Goal: Task Accomplishment & Management: Use online tool/utility

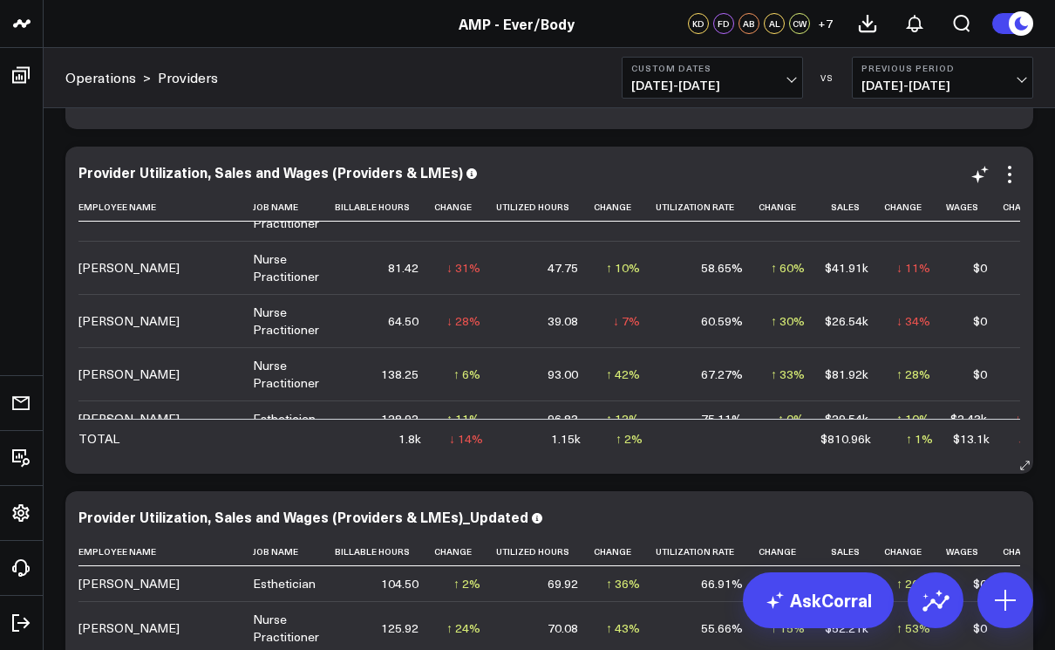
scroll to position [1074, 0]
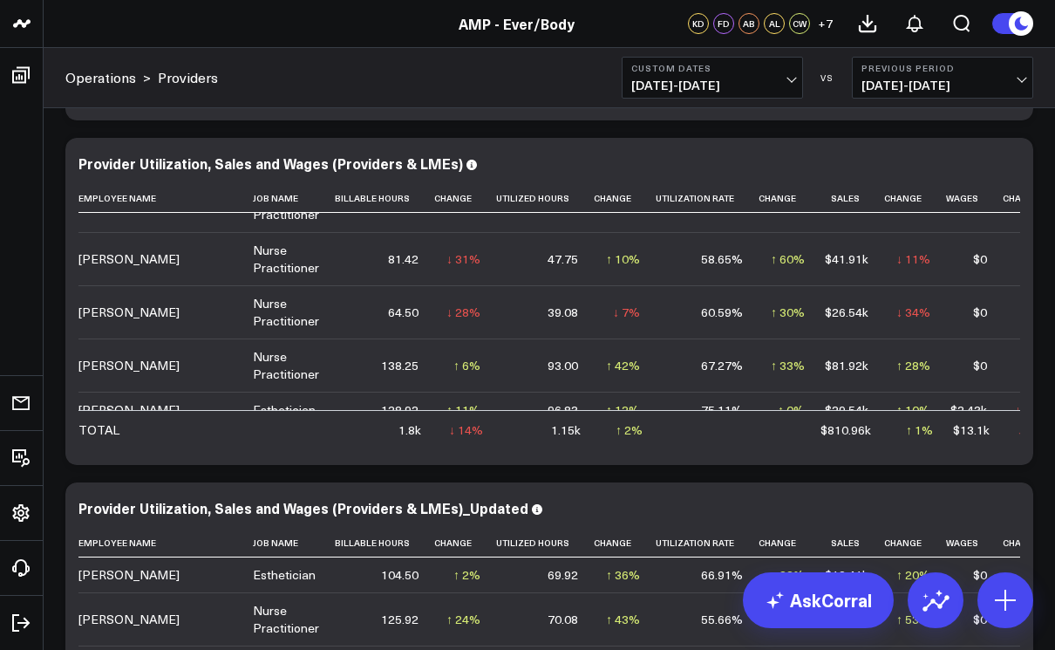
click at [791, 80] on span "[DATE] - [DATE]" at bounding box center [712, 85] width 162 height 14
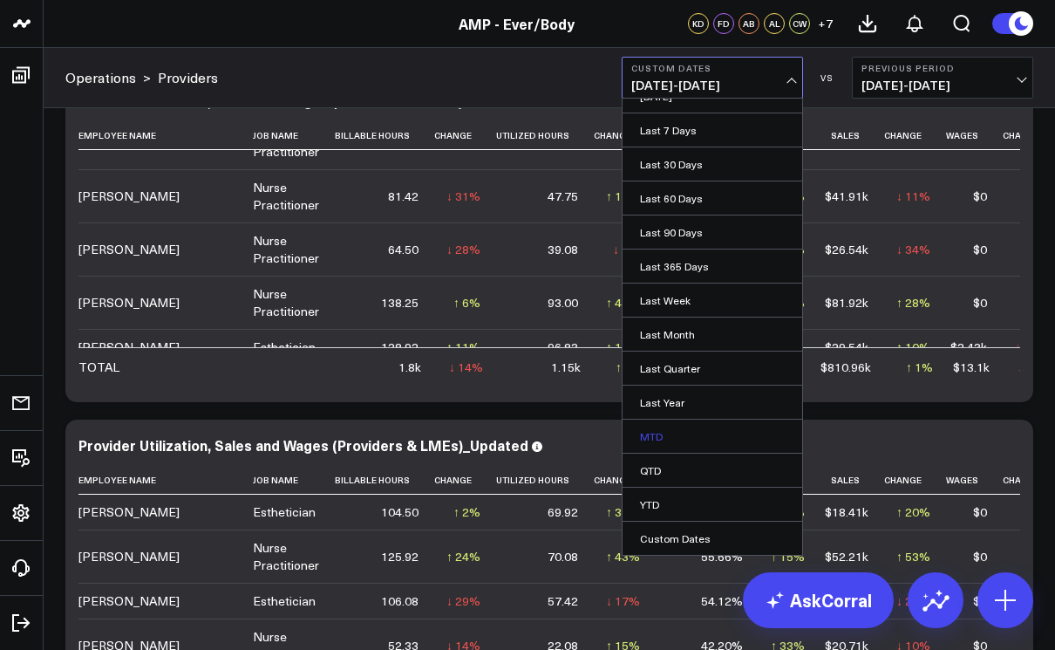
scroll to position [1219, 0]
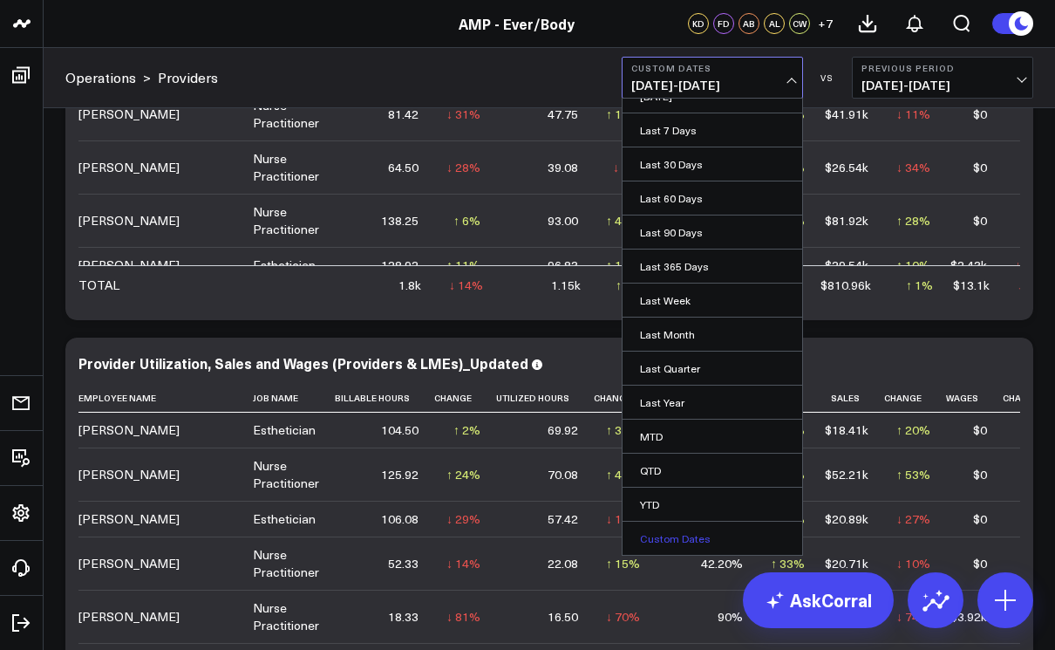
click at [669, 534] on link "Custom Dates" at bounding box center [713, 537] width 180 height 33
select select "8"
select select "2025"
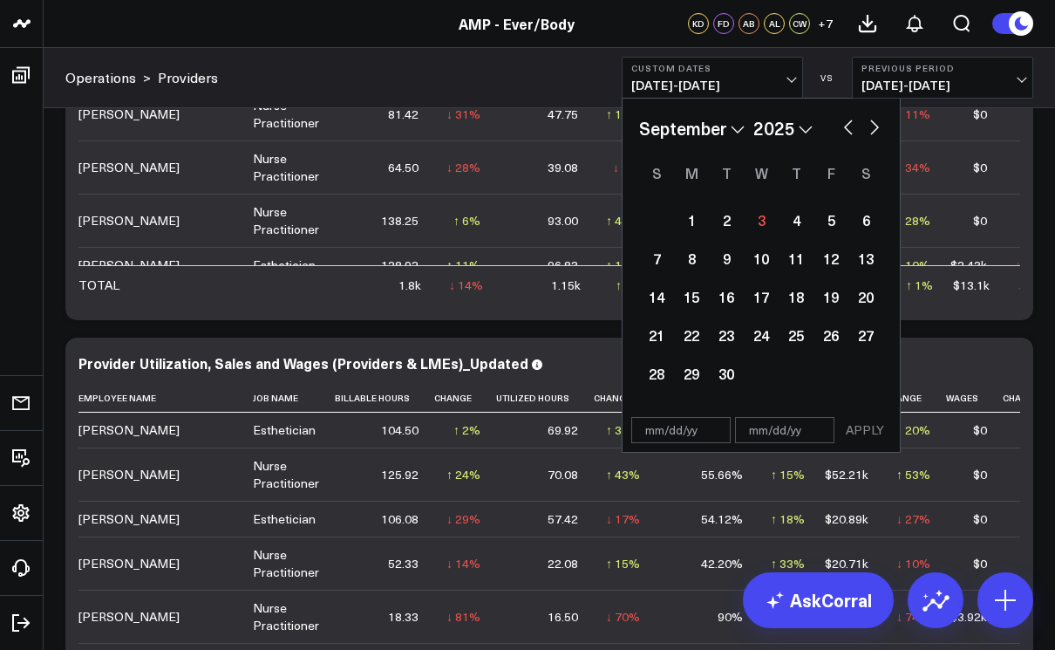
click at [732, 128] on select "January February March April May June July August September October November De…" at bounding box center [692, 128] width 106 height 26
select select "7"
select select "2025"
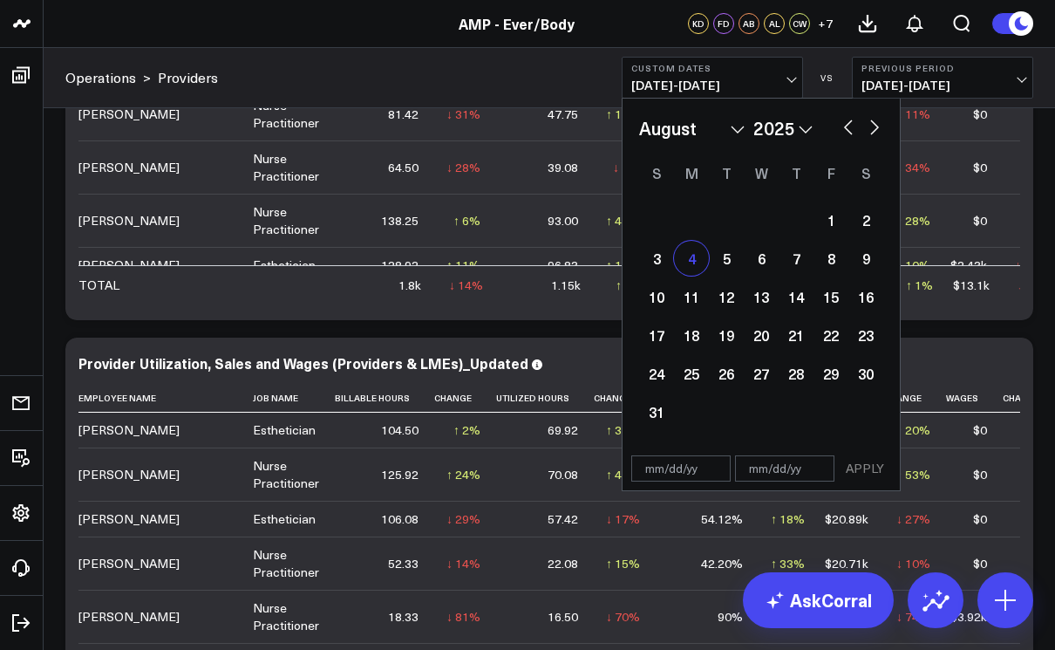
click at [688, 262] on div "4" at bounding box center [691, 258] width 35 height 35
type input "[DATE]"
select select "7"
select select "2025"
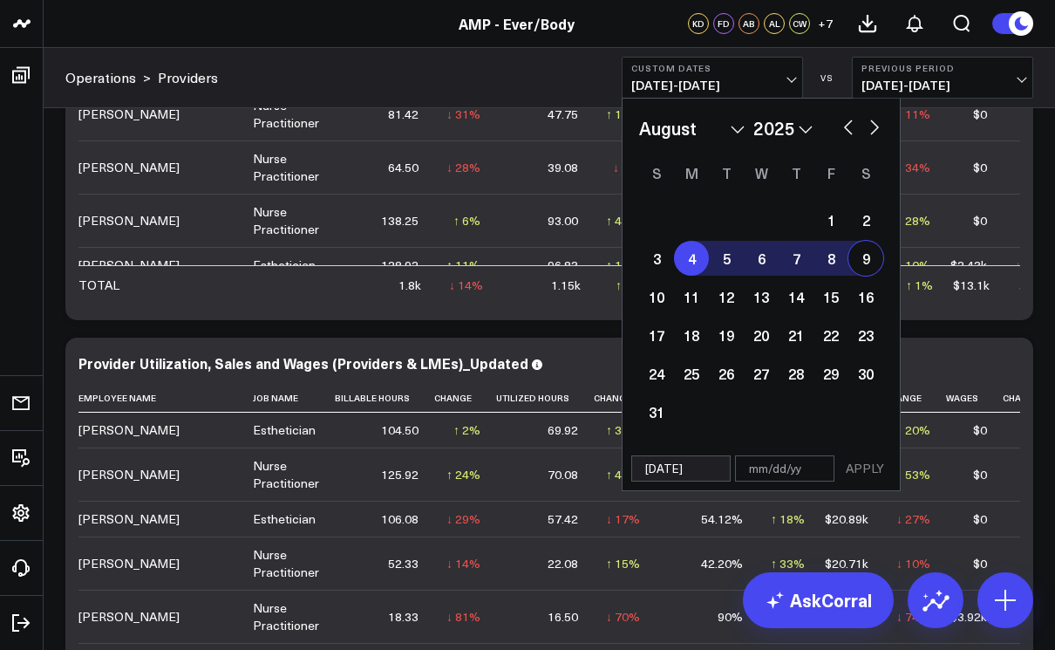
click at [874, 261] on div "9" at bounding box center [865, 258] width 35 height 35
type input "[DATE]"
select select "7"
select select "2025"
click at [871, 467] on button "APPLY" at bounding box center [865, 468] width 52 height 26
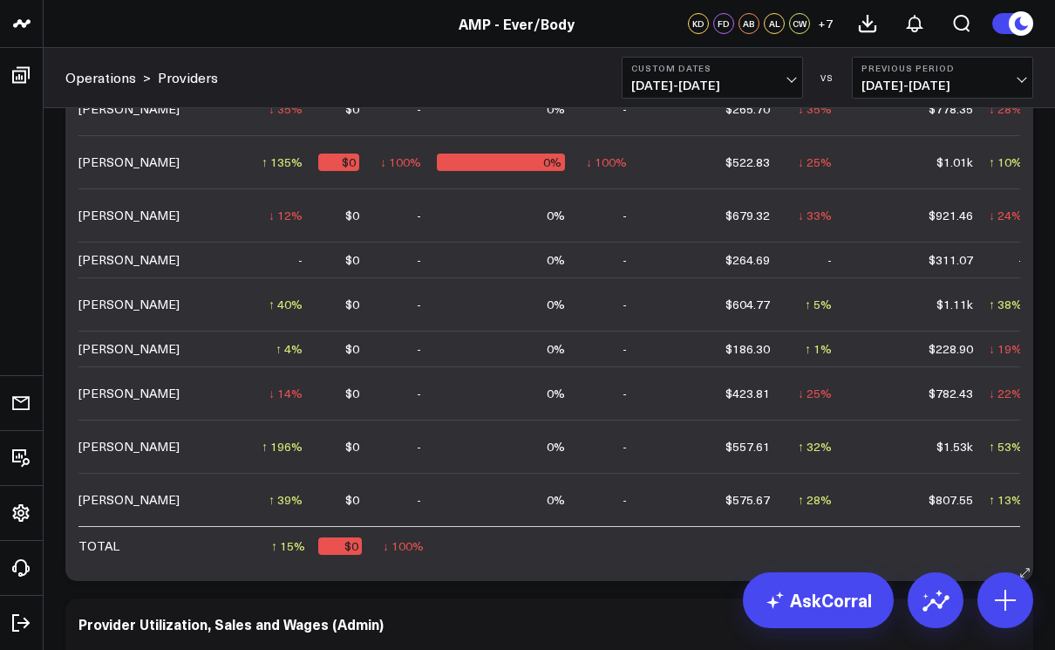
scroll to position [1648, 0]
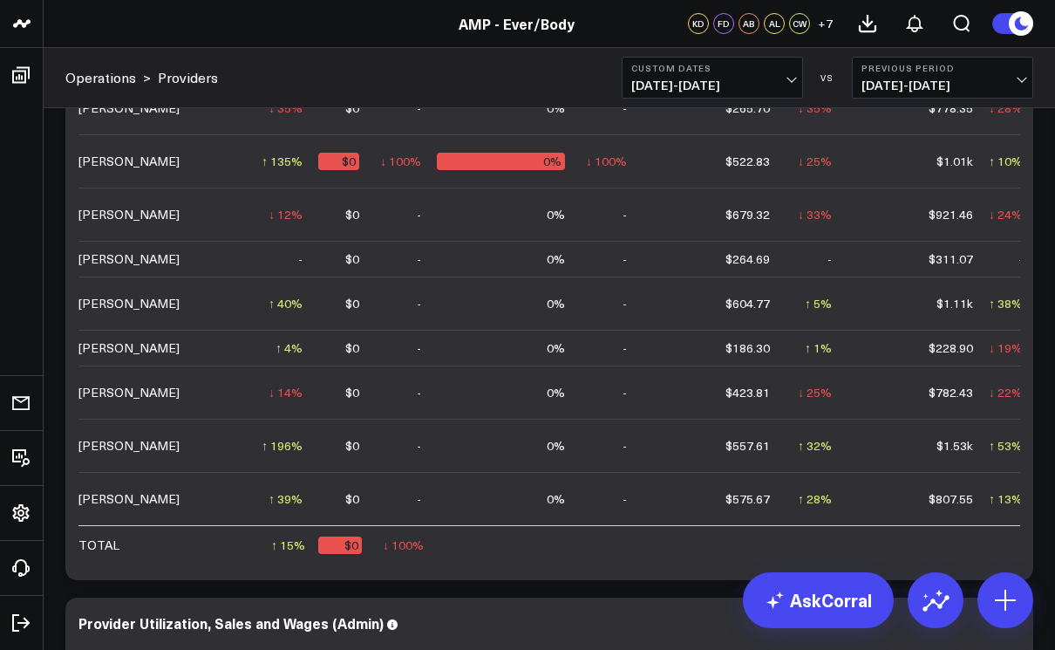
click at [791, 78] on span "[DATE] - [DATE]" at bounding box center [712, 85] width 162 height 14
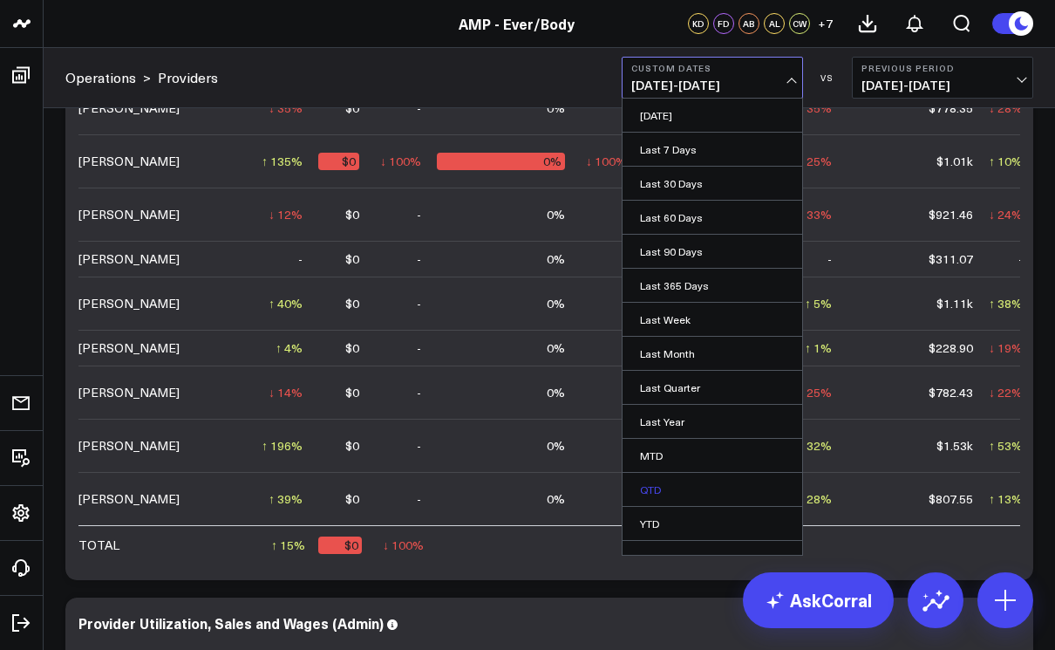
scroll to position [19, 0]
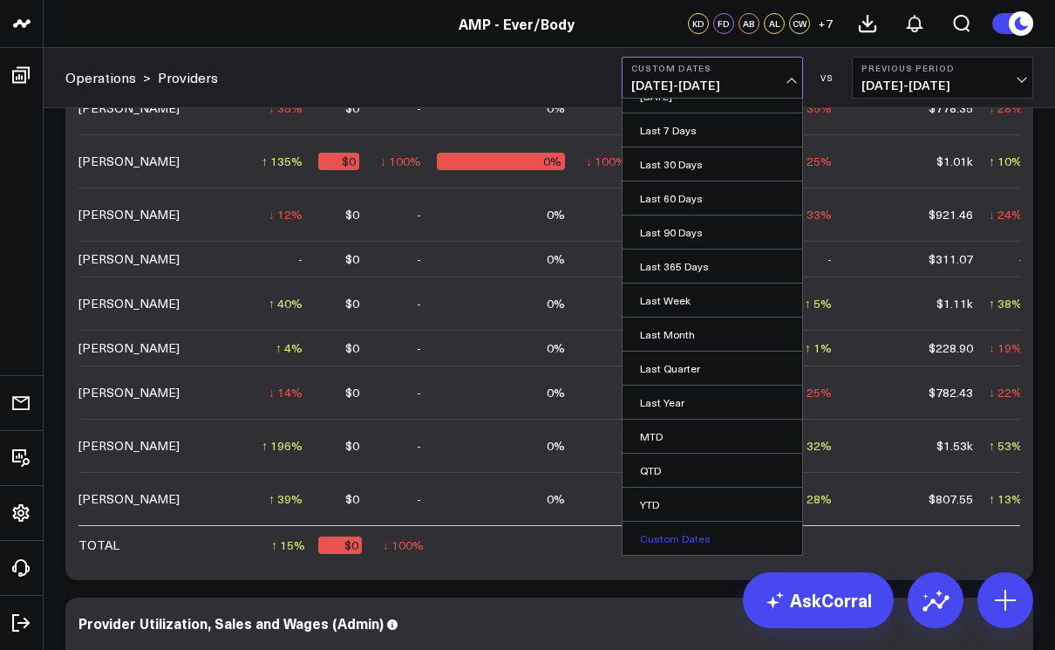
click at [668, 529] on link "Custom Dates" at bounding box center [713, 537] width 180 height 33
select select "8"
select select "2025"
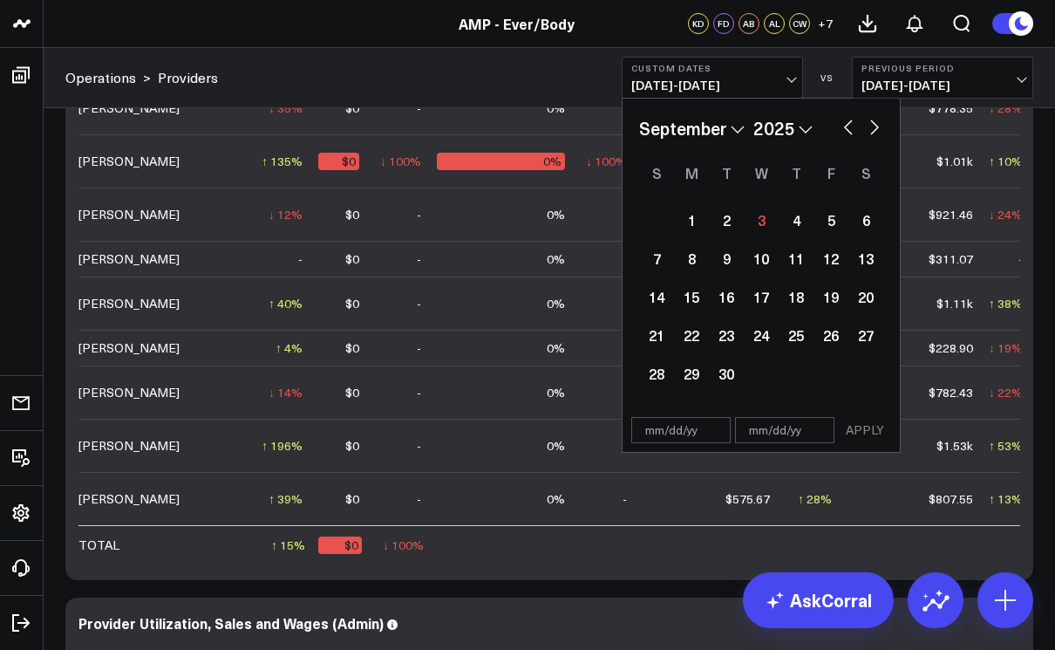
click at [705, 134] on select "January February March April May June July August September October November De…" at bounding box center [692, 128] width 106 height 26
select select "7"
select select "2025"
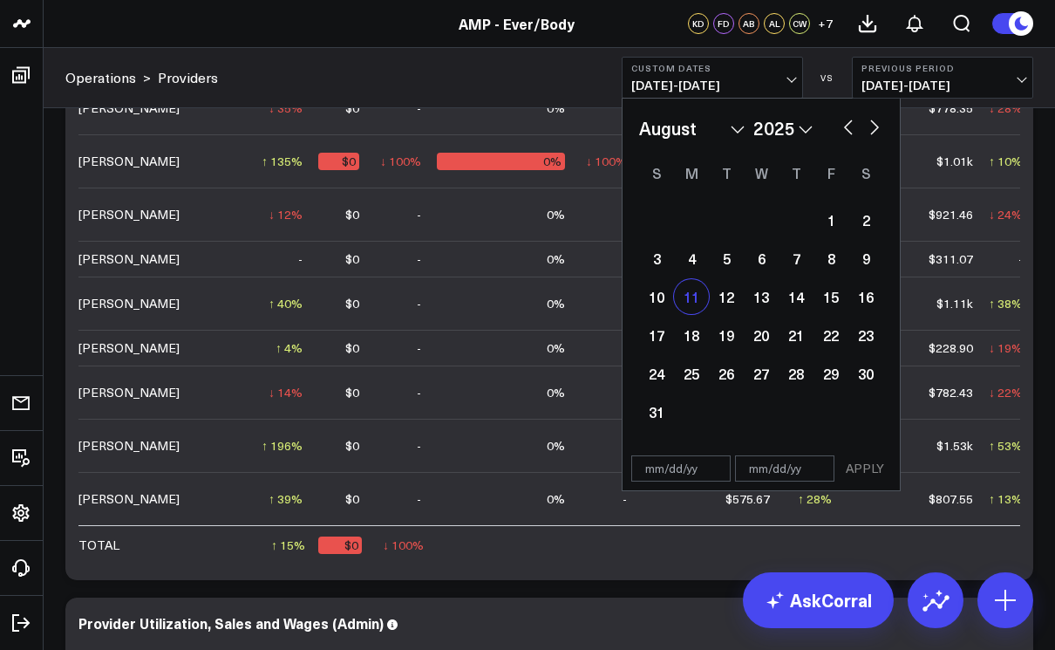
click at [693, 300] on div "11" at bounding box center [691, 296] width 35 height 35
type input "[DATE]"
select select "7"
select select "2025"
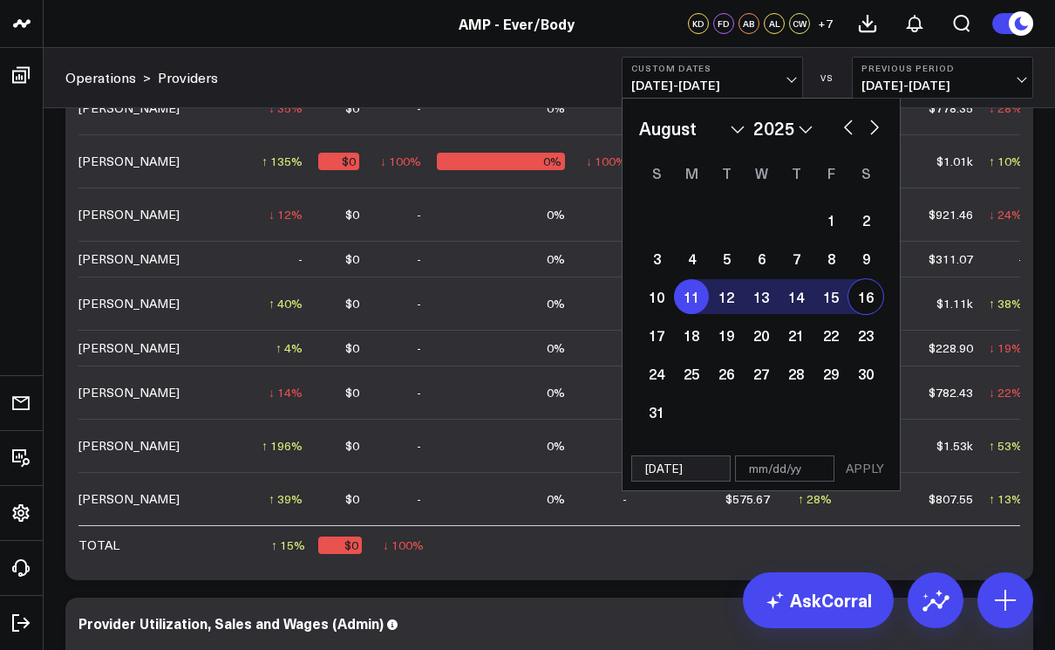
click at [879, 302] on div "16" at bounding box center [865, 296] width 35 height 35
type input "[DATE]"
select select "7"
select select "2025"
click at [869, 461] on button "APPLY" at bounding box center [865, 468] width 52 height 26
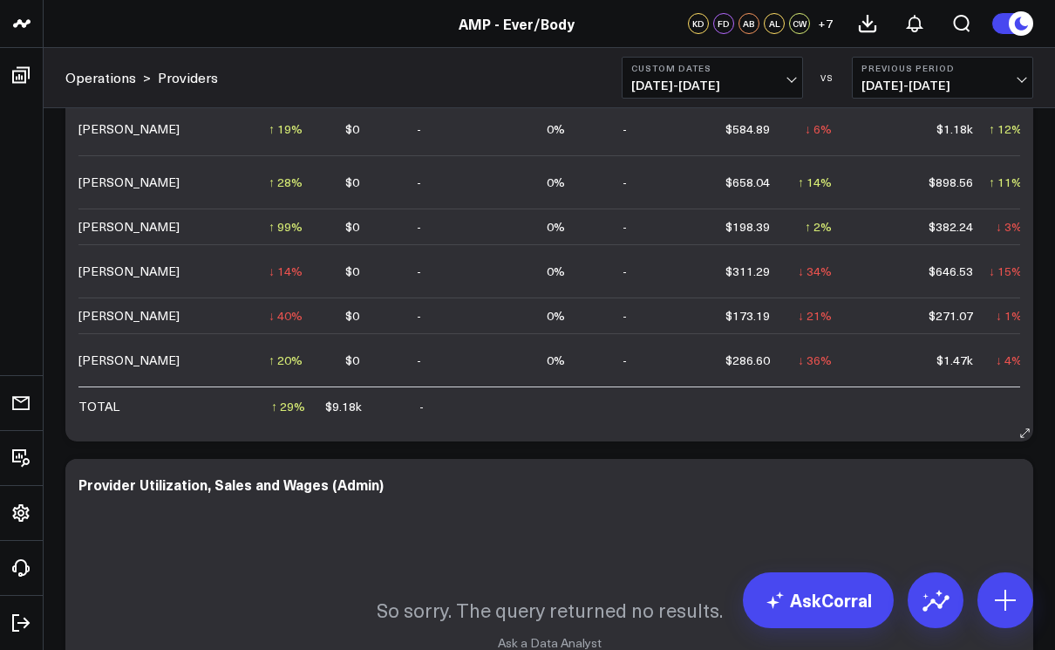
scroll to position [1798, 0]
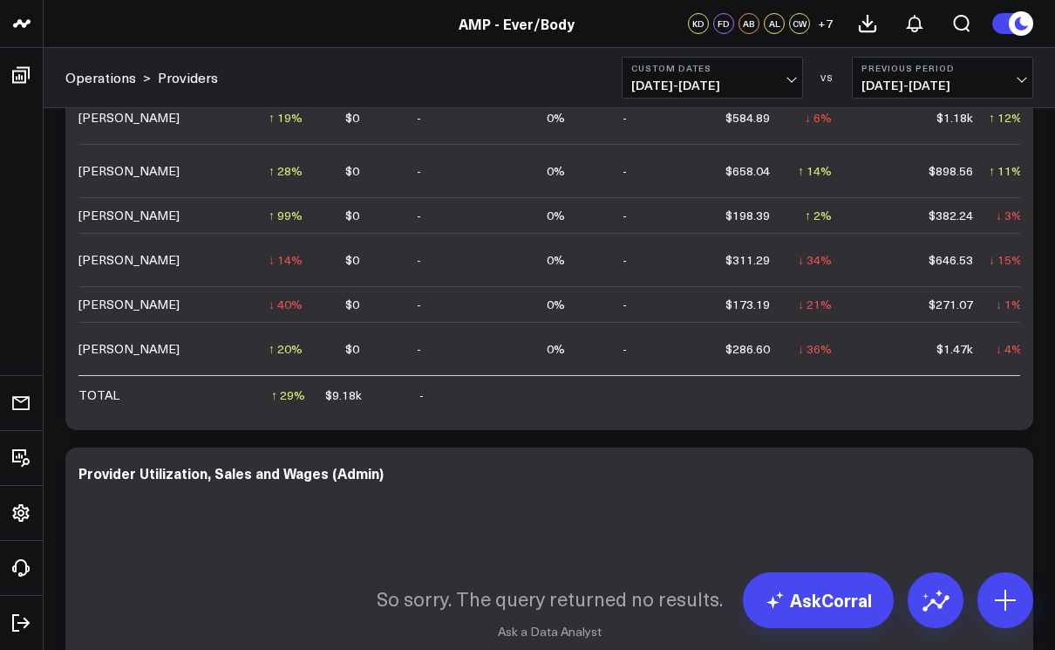
click at [716, 88] on span "[DATE] - [DATE]" at bounding box center [712, 85] width 162 height 14
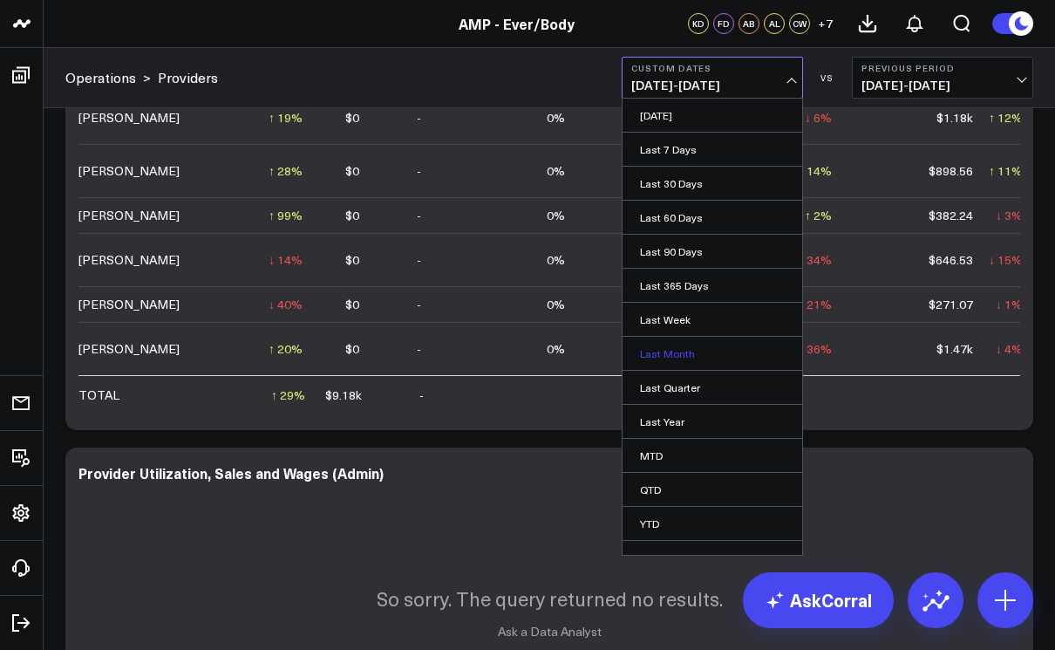
scroll to position [19, 0]
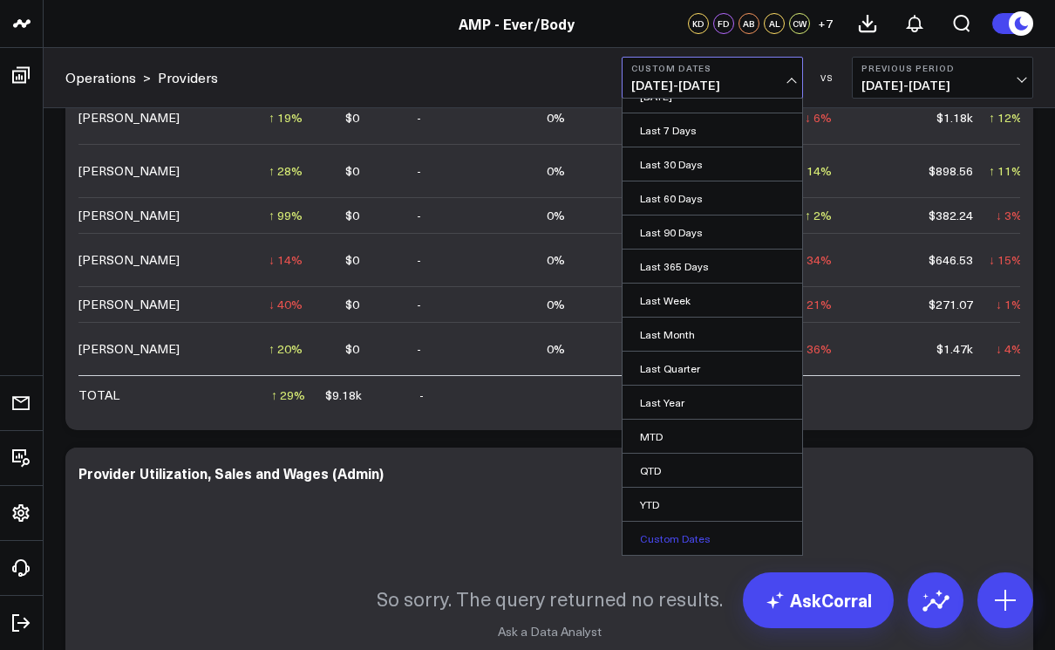
click at [653, 530] on link "Custom Dates" at bounding box center [713, 537] width 180 height 33
select select "8"
select select "2025"
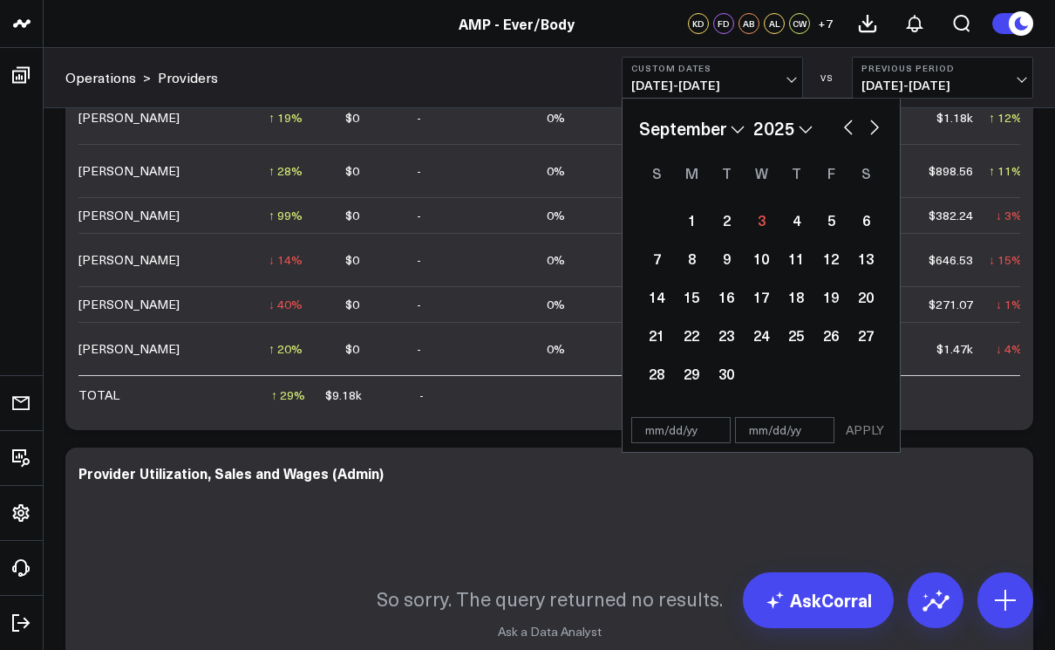
click at [724, 128] on select "January February March April May June July August September October November De…" at bounding box center [692, 128] width 106 height 26
select select "7"
select select "2025"
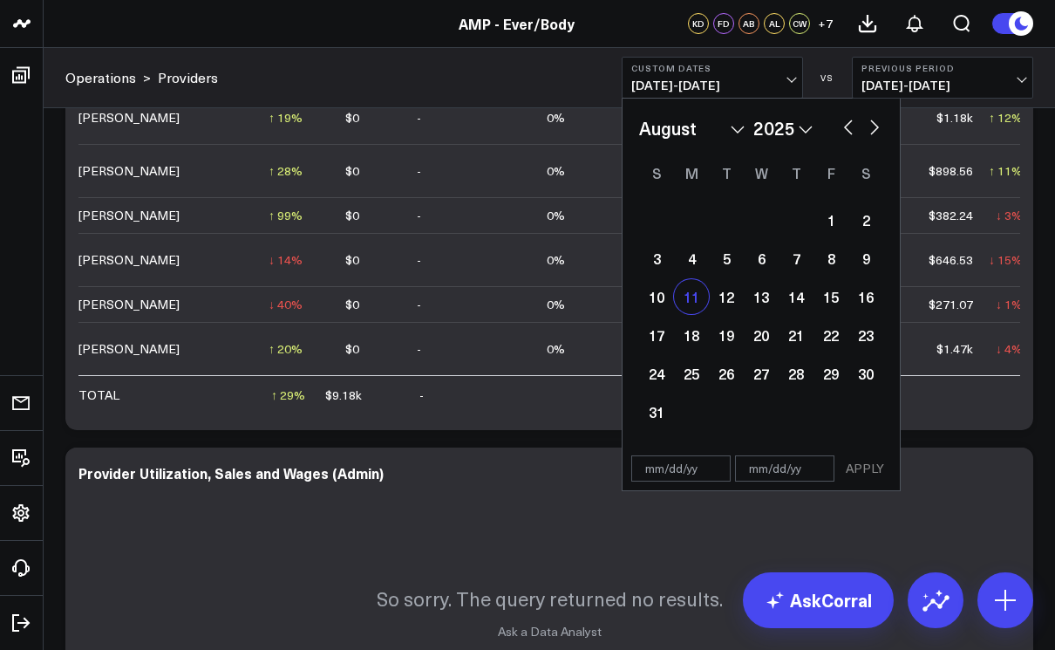
click at [697, 295] on div "11" at bounding box center [691, 296] width 35 height 35
type input "[DATE]"
select select "7"
select select "2025"
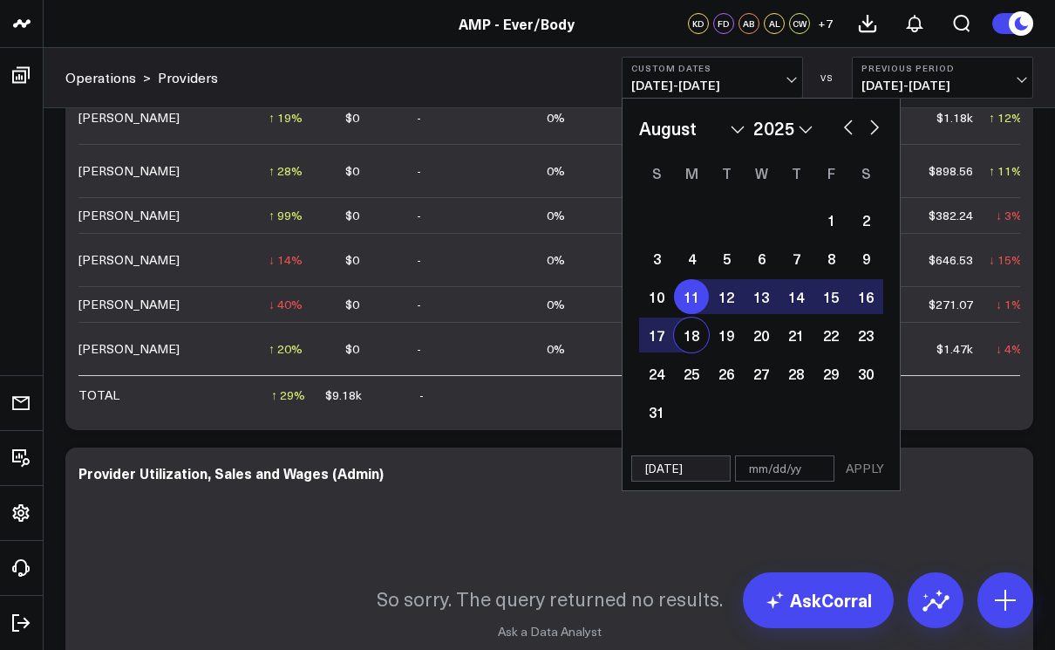
click at [688, 343] on div "18" at bounding box center [691, 334] width 35 height 35
type input "[DATE]"
select select "7"
select select "2025"
click at [872, 341] on div "23" at bounding box center [865, 334] width 35 height 35
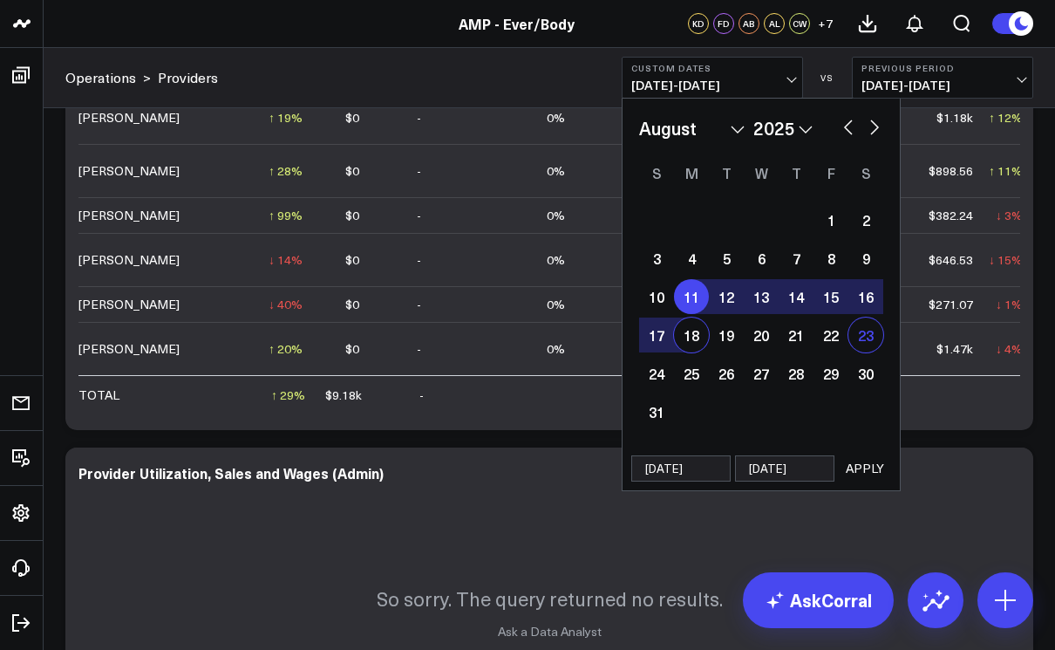
type input "[DATE]"
select select "7"
select select "2025"
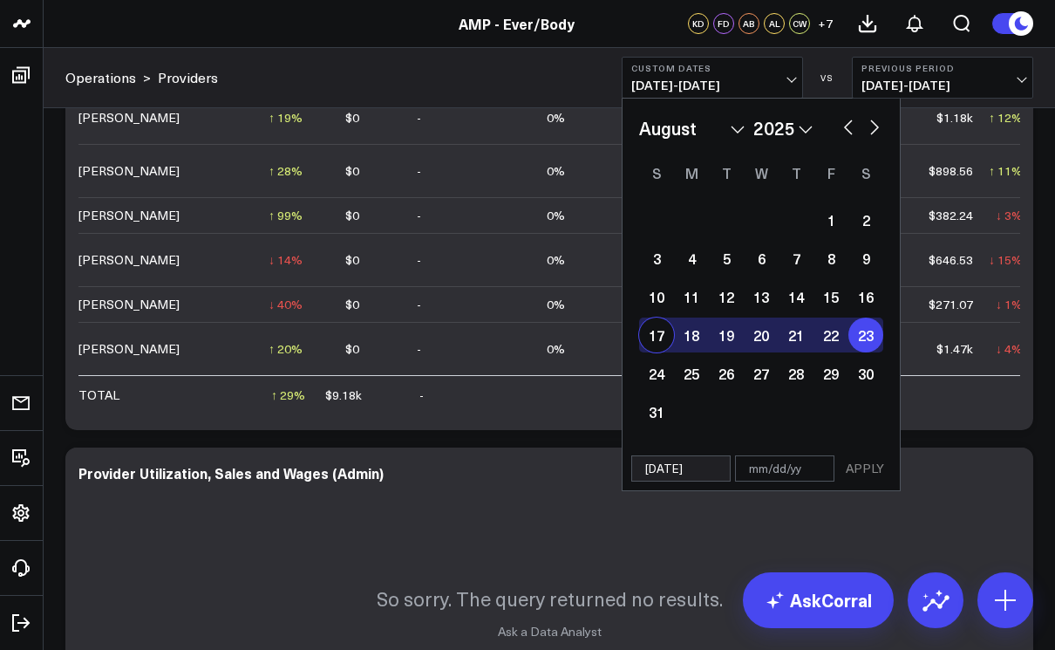
click at [671, 336] on div "17" at bounding box center [656, 334] width 35 height 35
type input "[DATE]"
select select "7"
select select "2025"
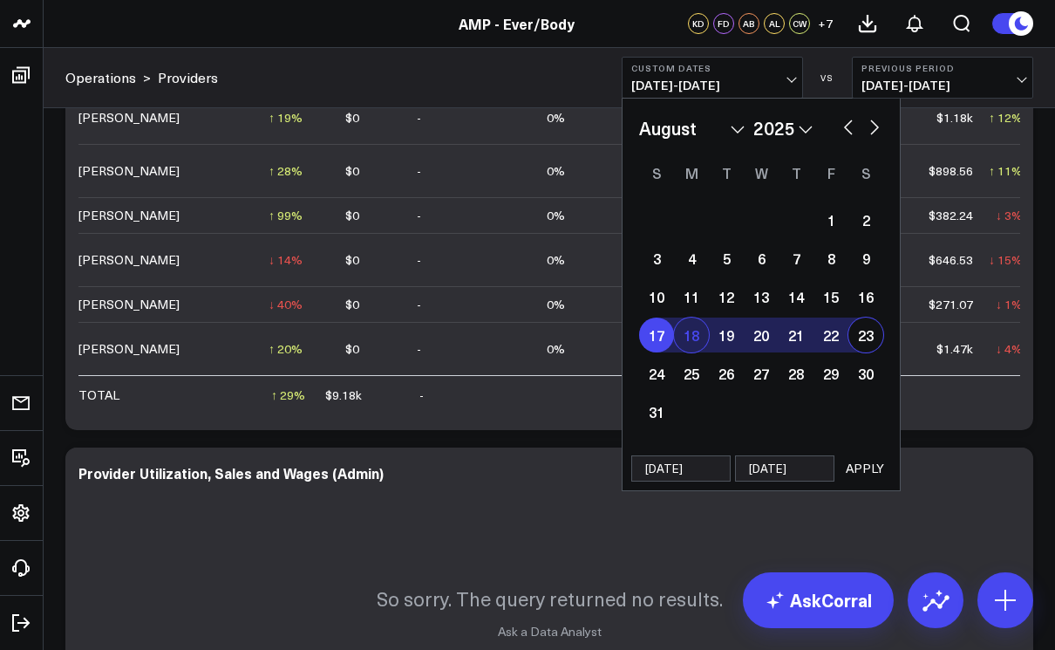
click at [696, 337] on div "18" at bounding box center [691, 334] width 35 height 35
type input "[DATE]"
select select "7"
select select "2025"
click at [862, 341] on div "23" at bounding box center [865, 334] width 35 height 35
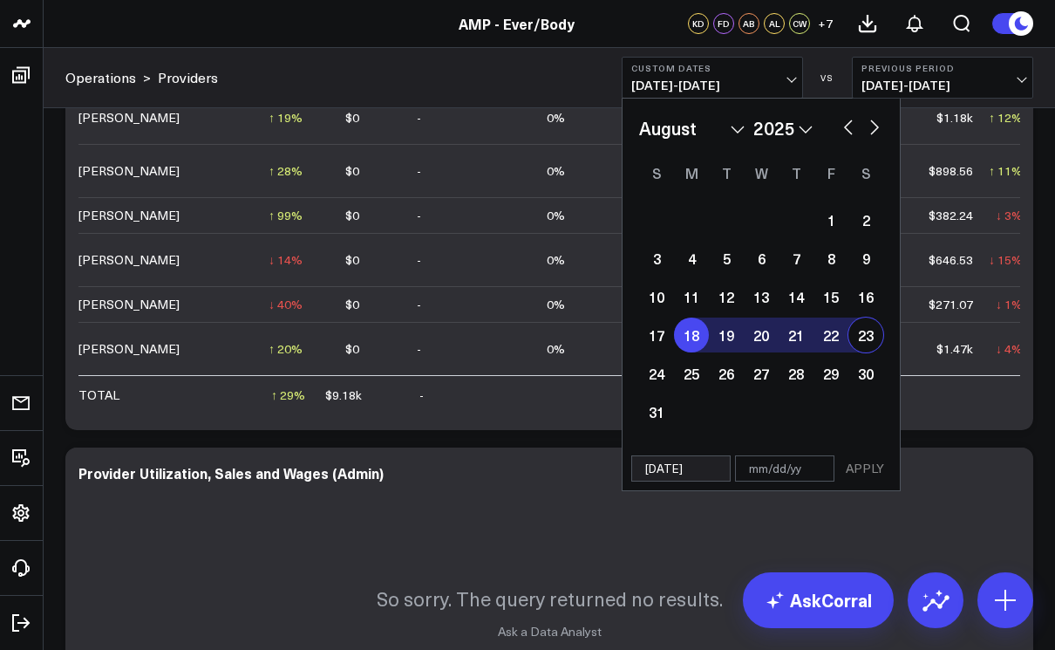
type input "[DATE]"
select select "7"
select select "2025"
click at [859, 466] on button "APPLY" at bounding box center [865, 468] width 52 height 26
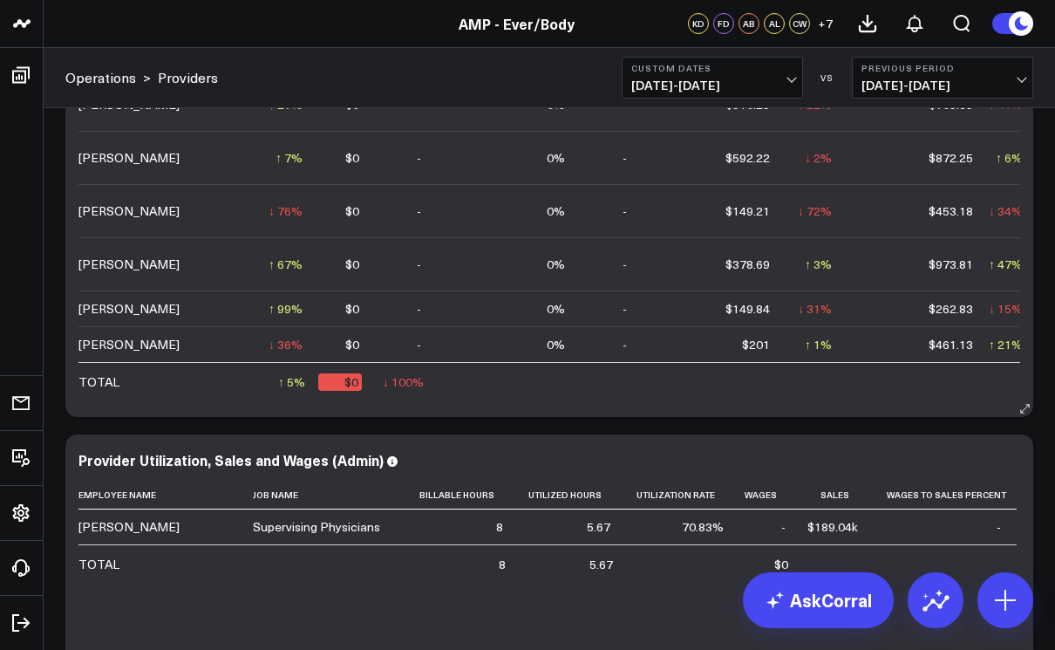
scroll to position [1815, 0]
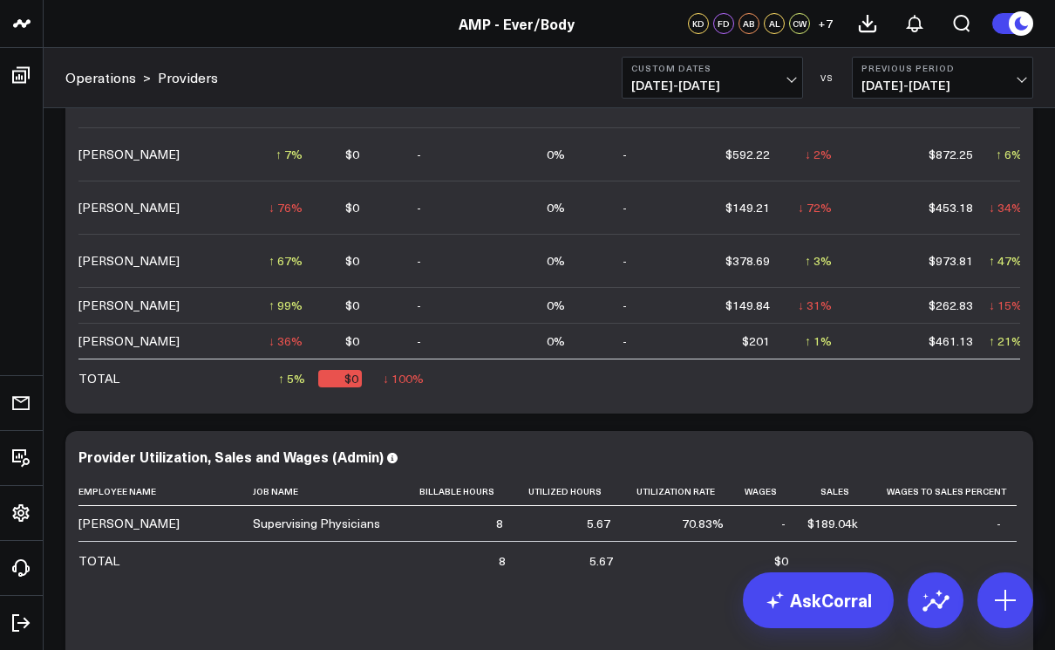
click at [765, 86] on span "[DATE] - [DATE]" at bounding box center [712, 85] width 162 height 14
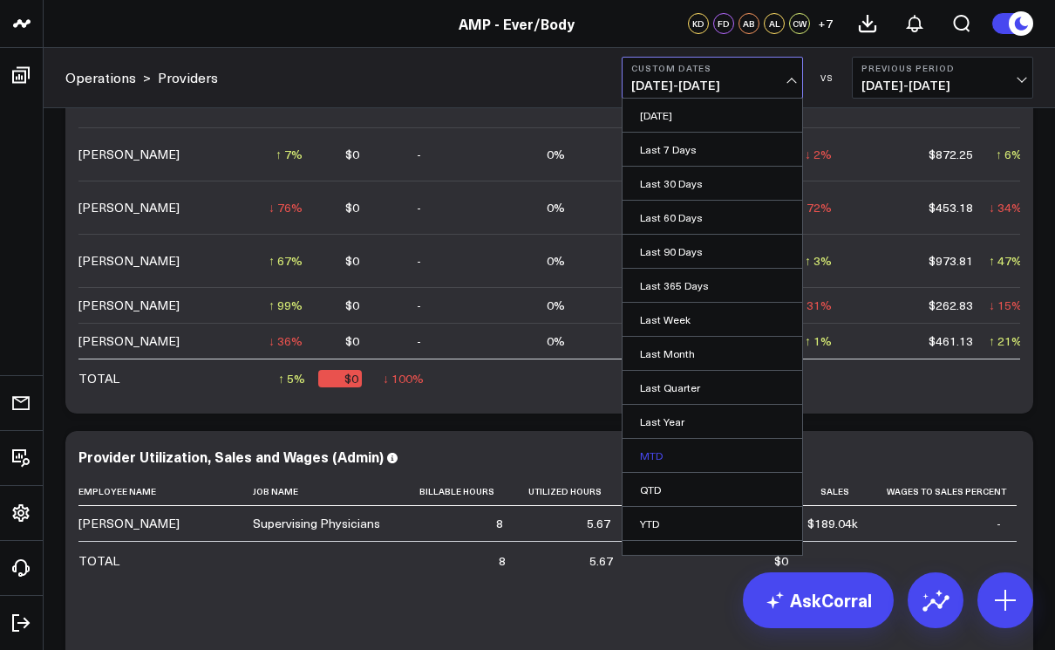
scroll to position [19, 0]
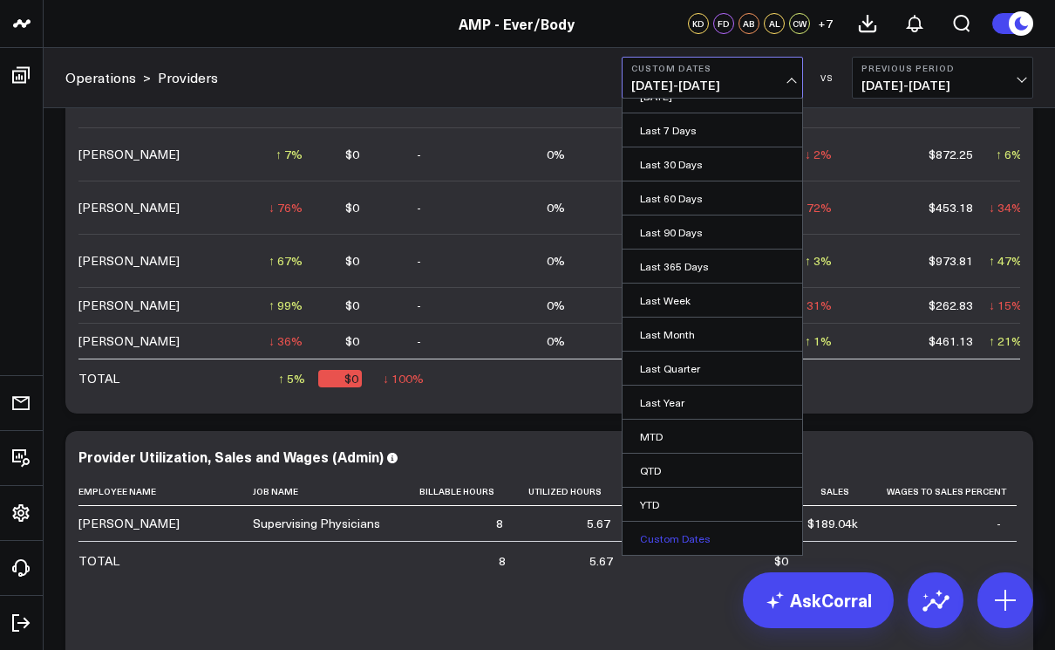
click at [660, 534] on link "Custom Dates" at bounding box center [713, 537] width 180 height 33
select select "8"
select select "2025"
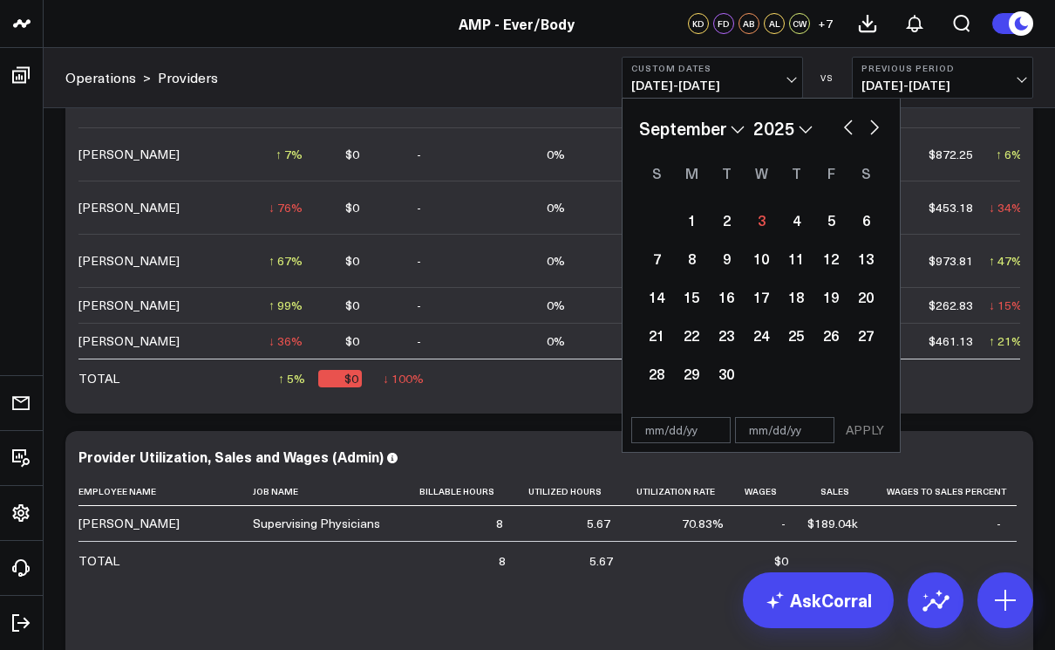
click at [701, 134] on select "January February March April May June July August September October November De…" at bounding box center [692, 128] width 106 height 26
select select "7"
select select "2025"
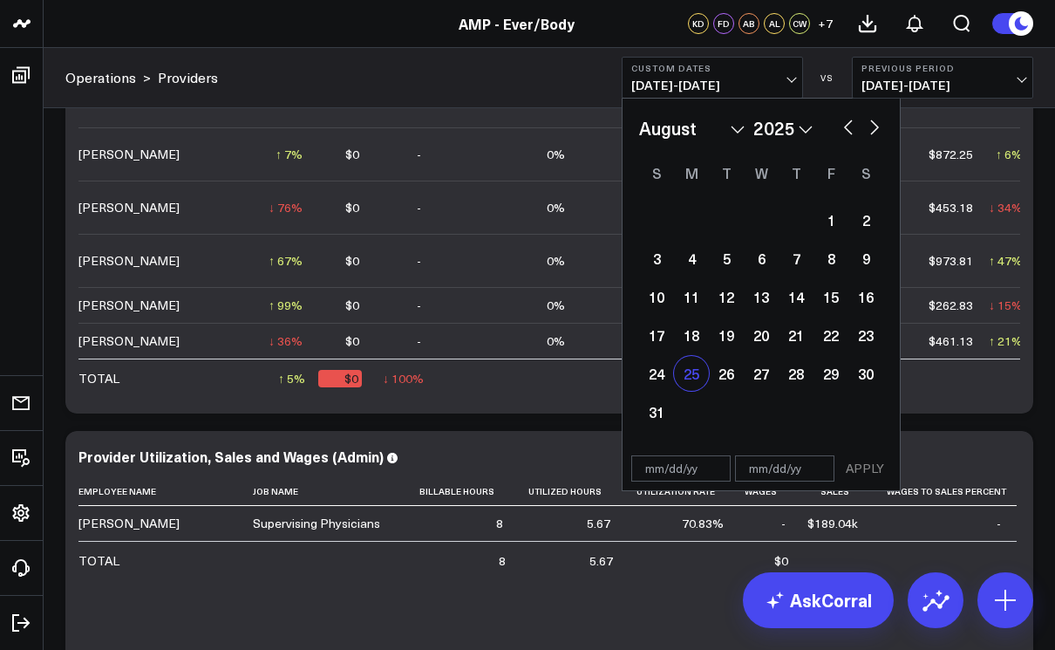
scroll to position [1841, 0]
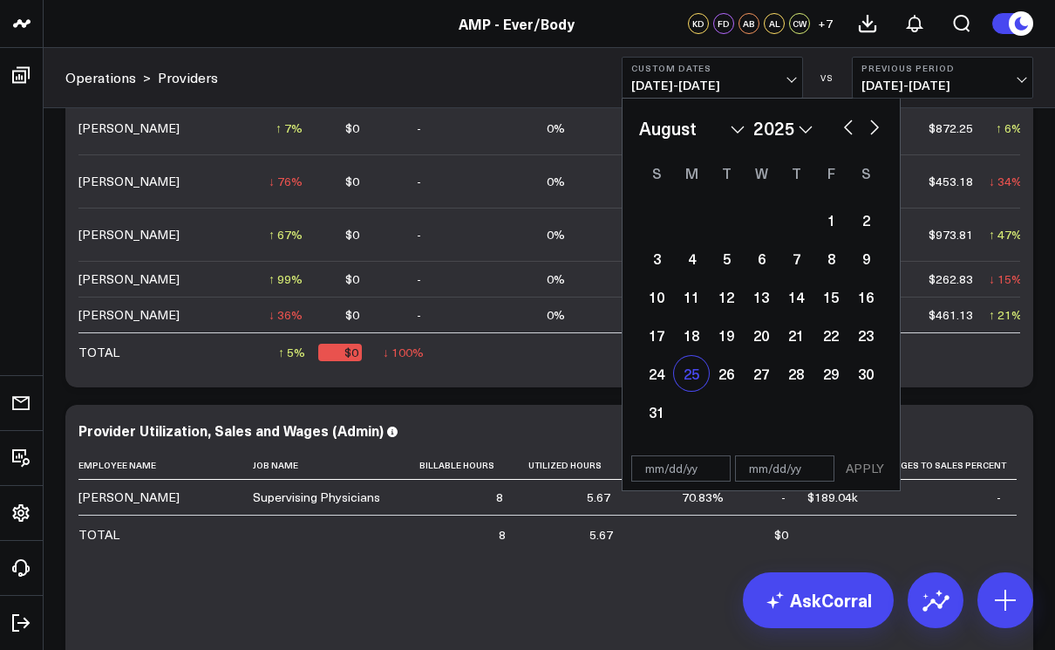
click at [696, 378] on div "25" at bounding box center [691, 373] width 35 height 35
type input "[DATE]"
select select "7"
select select "2025"
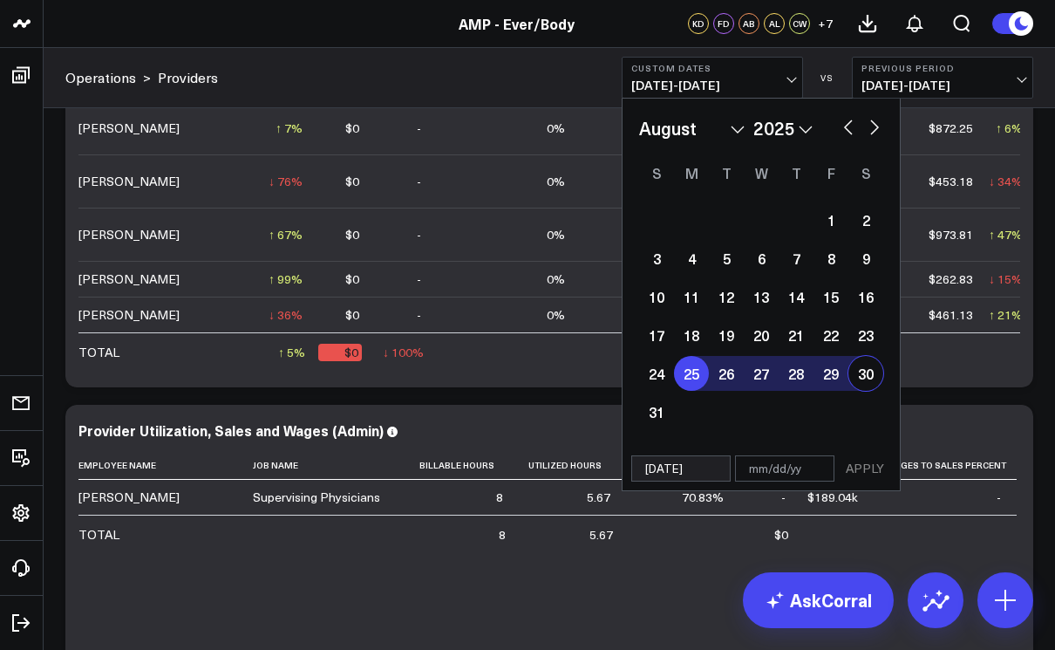
click at [873, 383] on div "30" at bounding box center [865, 373] width 35 height 35
type input "[DATE]"
select select "7"
select select "2025"
click at [867, 471] on button "APPLY" at bounding box center [865, 468] width 52 height 26
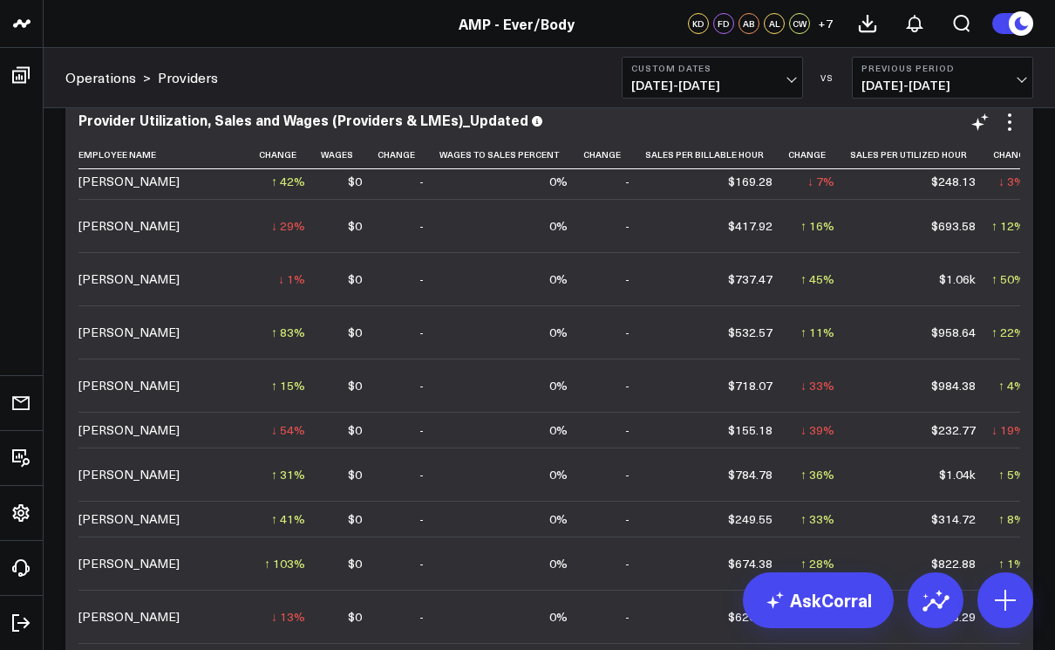
scroll to position [203, 628]
